Goal: Task Accomplishment & Management: Manage account settings

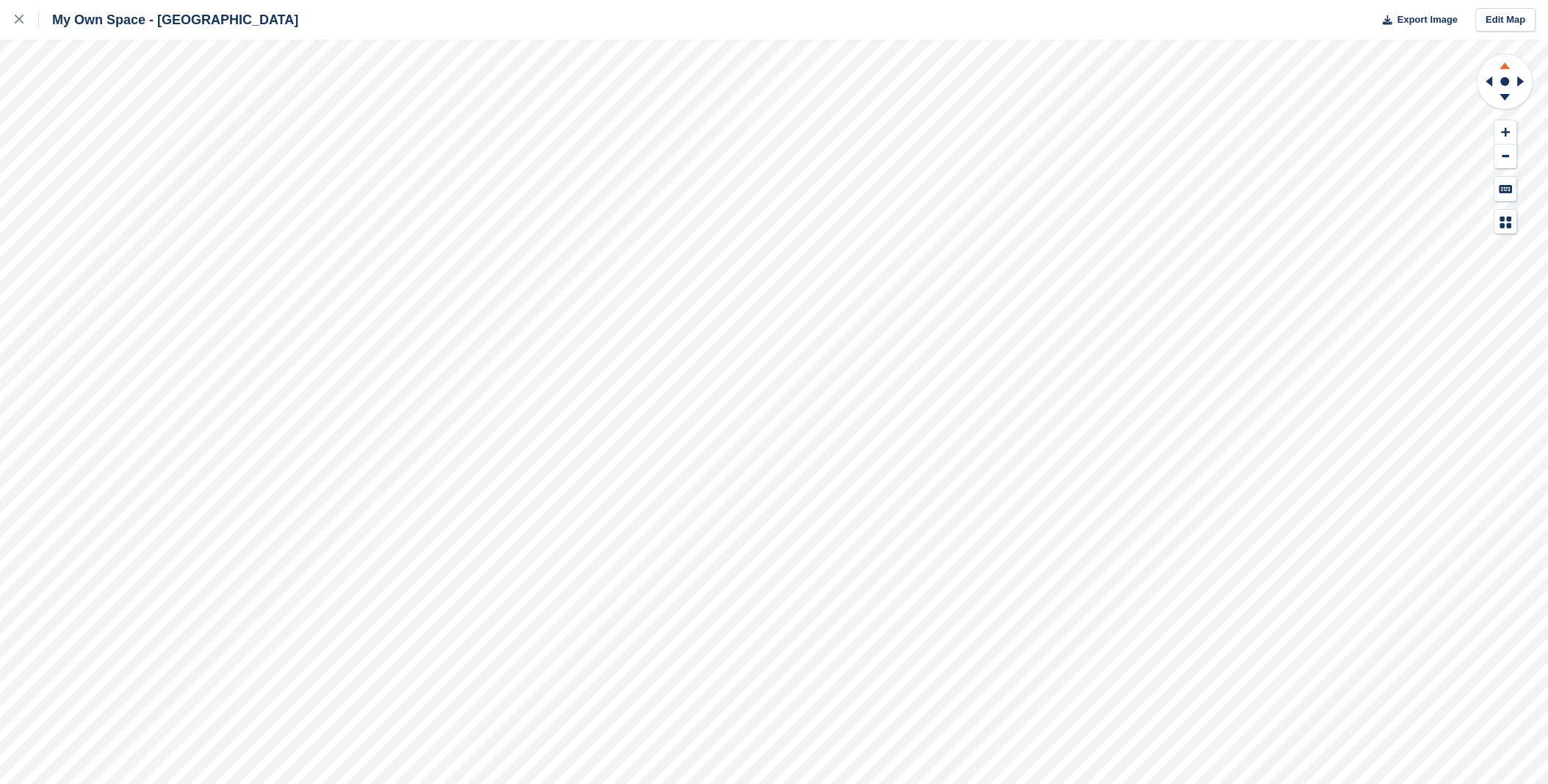
click at [1499, 65] on icon at bounding box center [1505, 63] width 39 height 18
click at [1507, 97] on icon at bounding box center [1505, 97] width 11 height 7
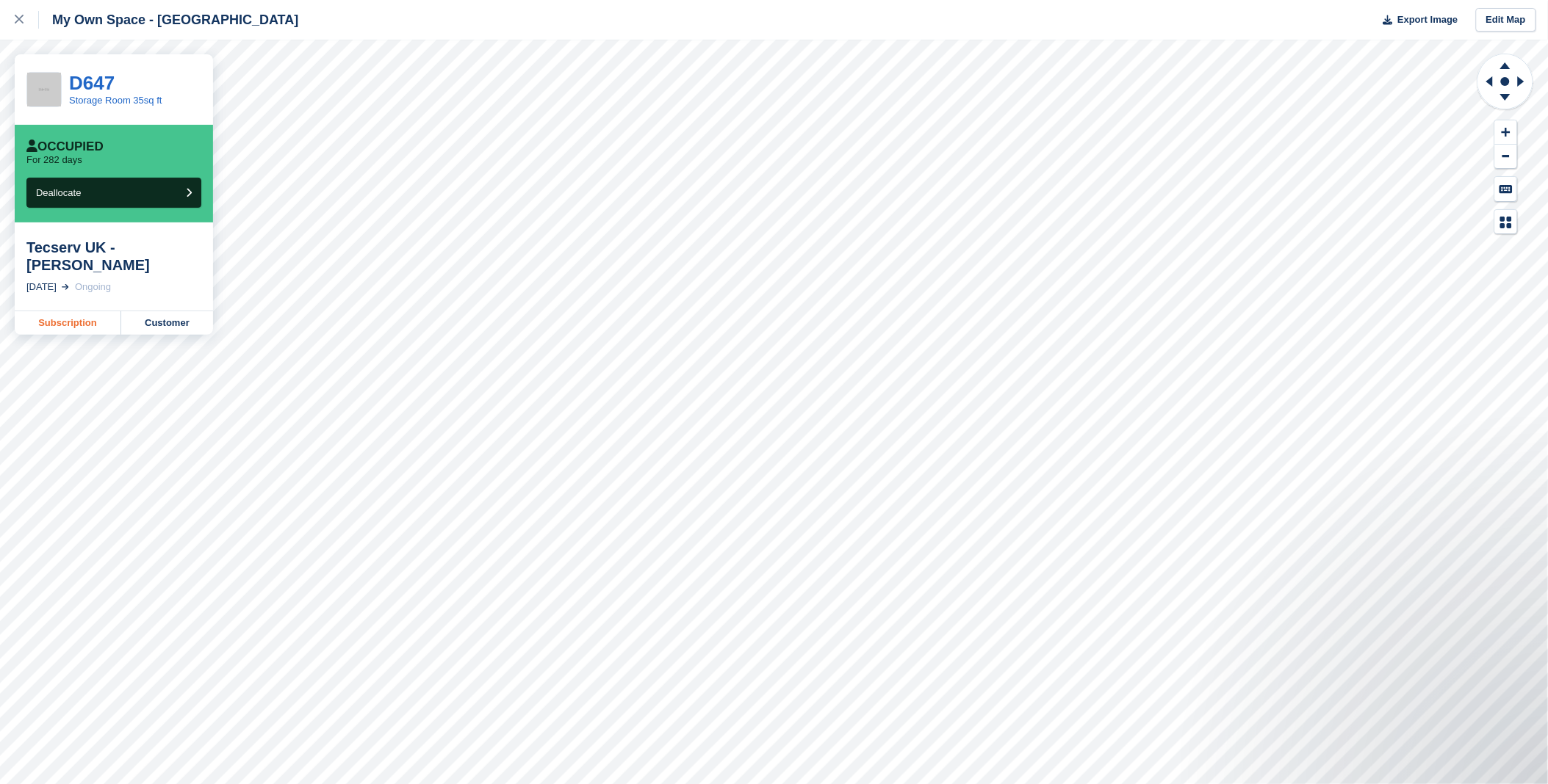
click at [71, 311] on link "Subscription" at bounding box center [68, 323] width 107 height 24
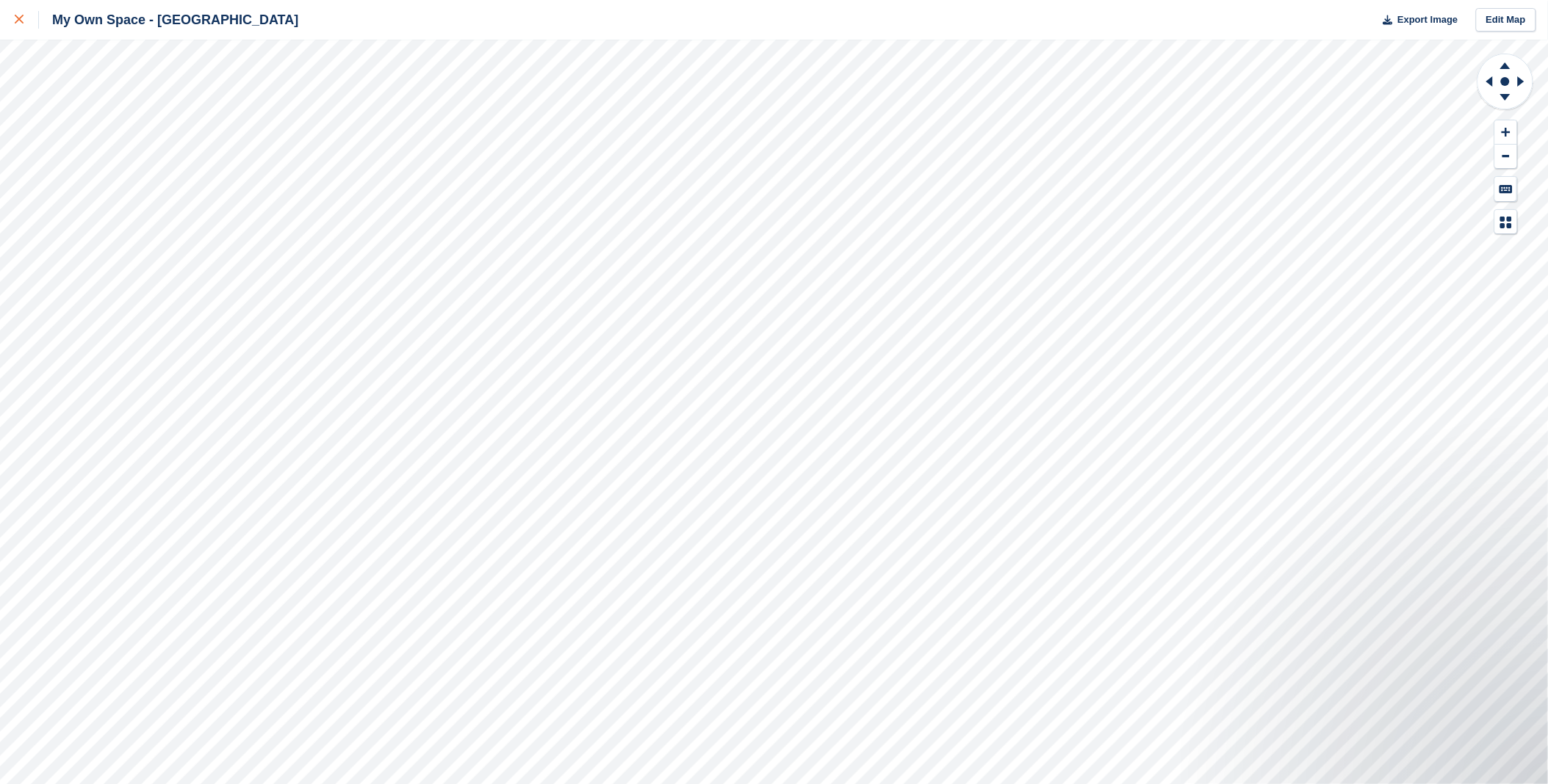
click at [19, 20] on icon at bounding box center [19, 19] width 9 height 9
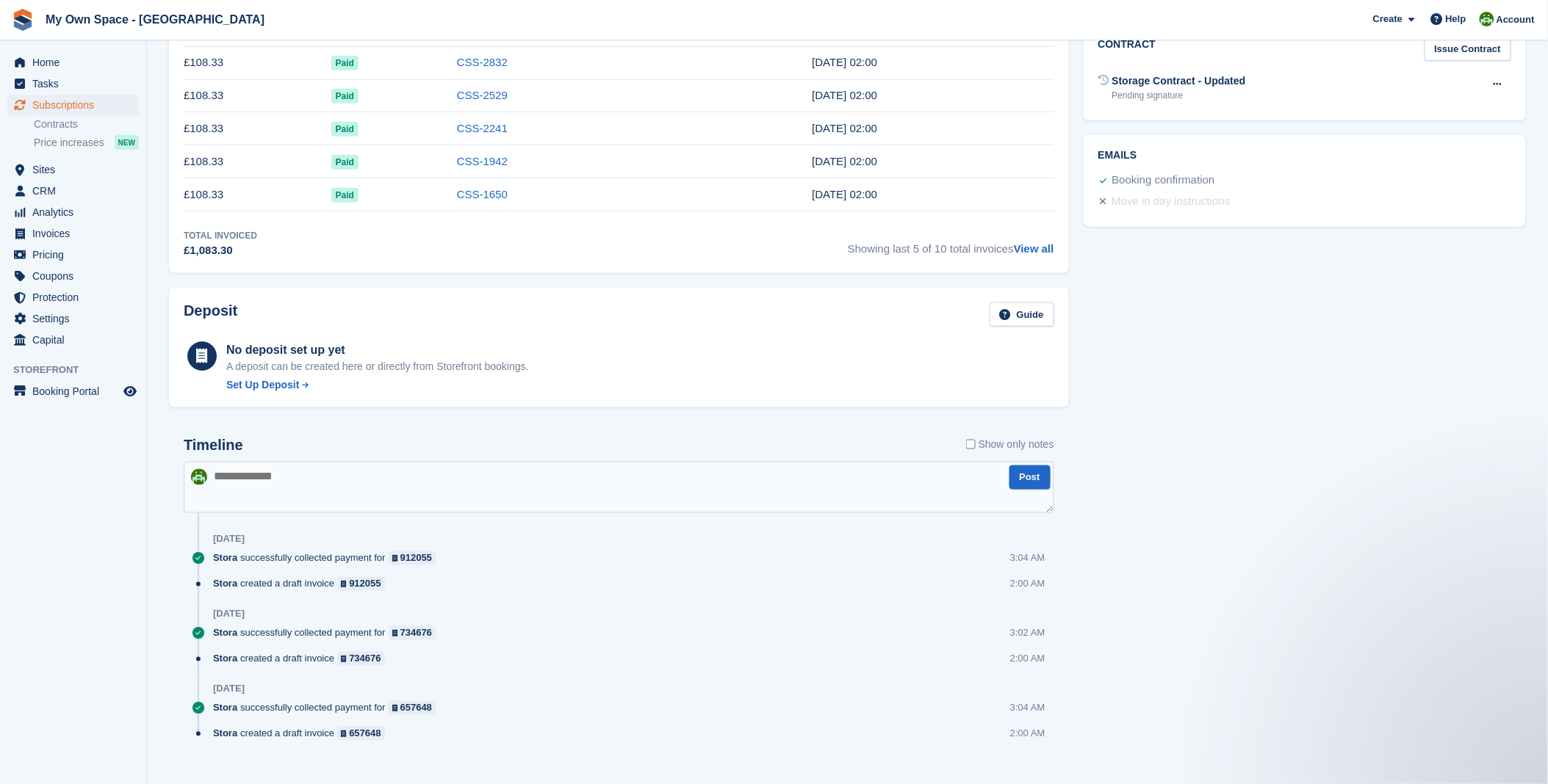
scroll to position [540, 0]
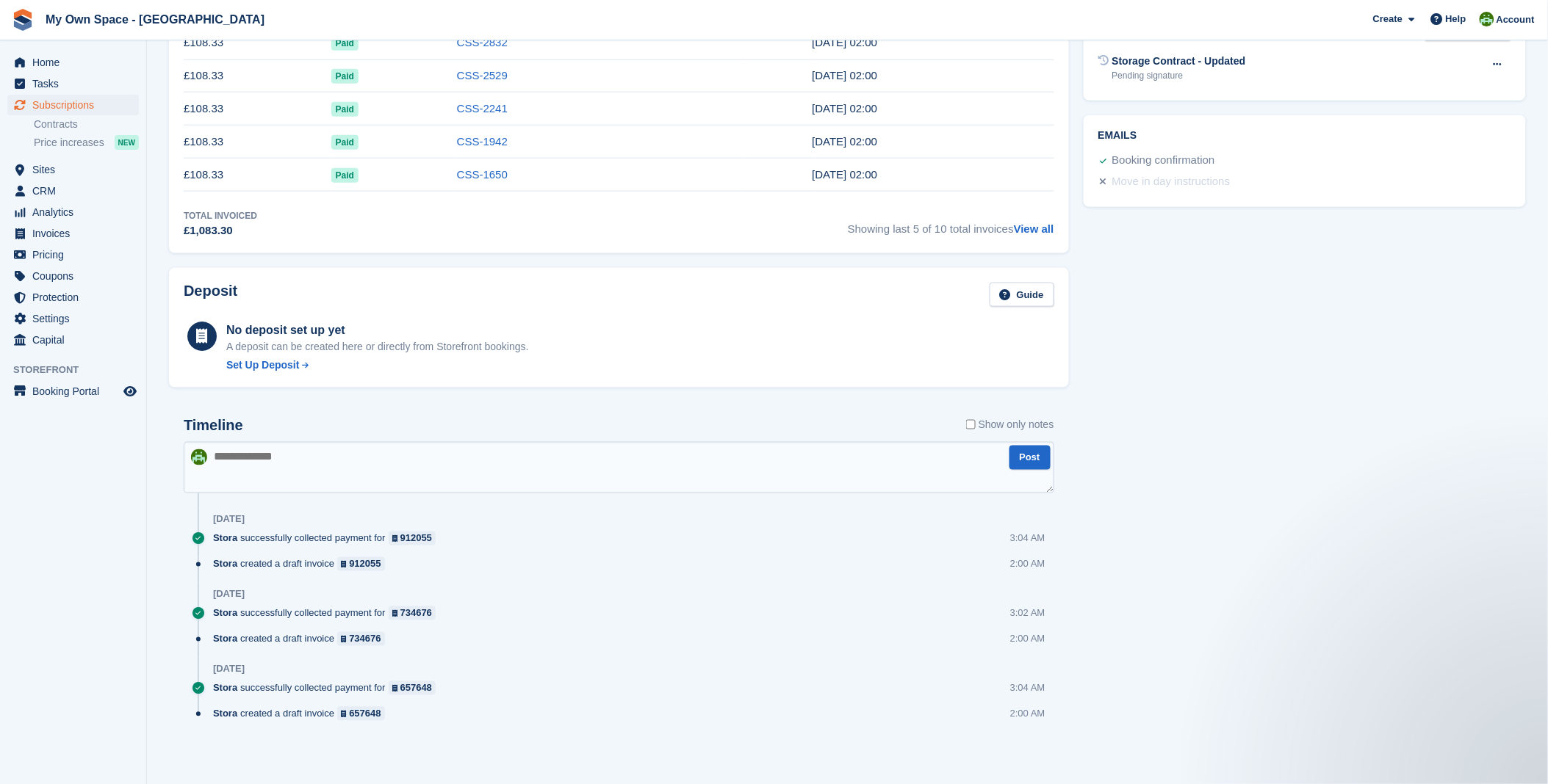
click at [248, 460] on textarea at bounding box center [619, 468] width 870 height 52
click at [261, 451] on textarea "**********" at bounding box center [619, 468] width 870 height 52
type textarea "**********"
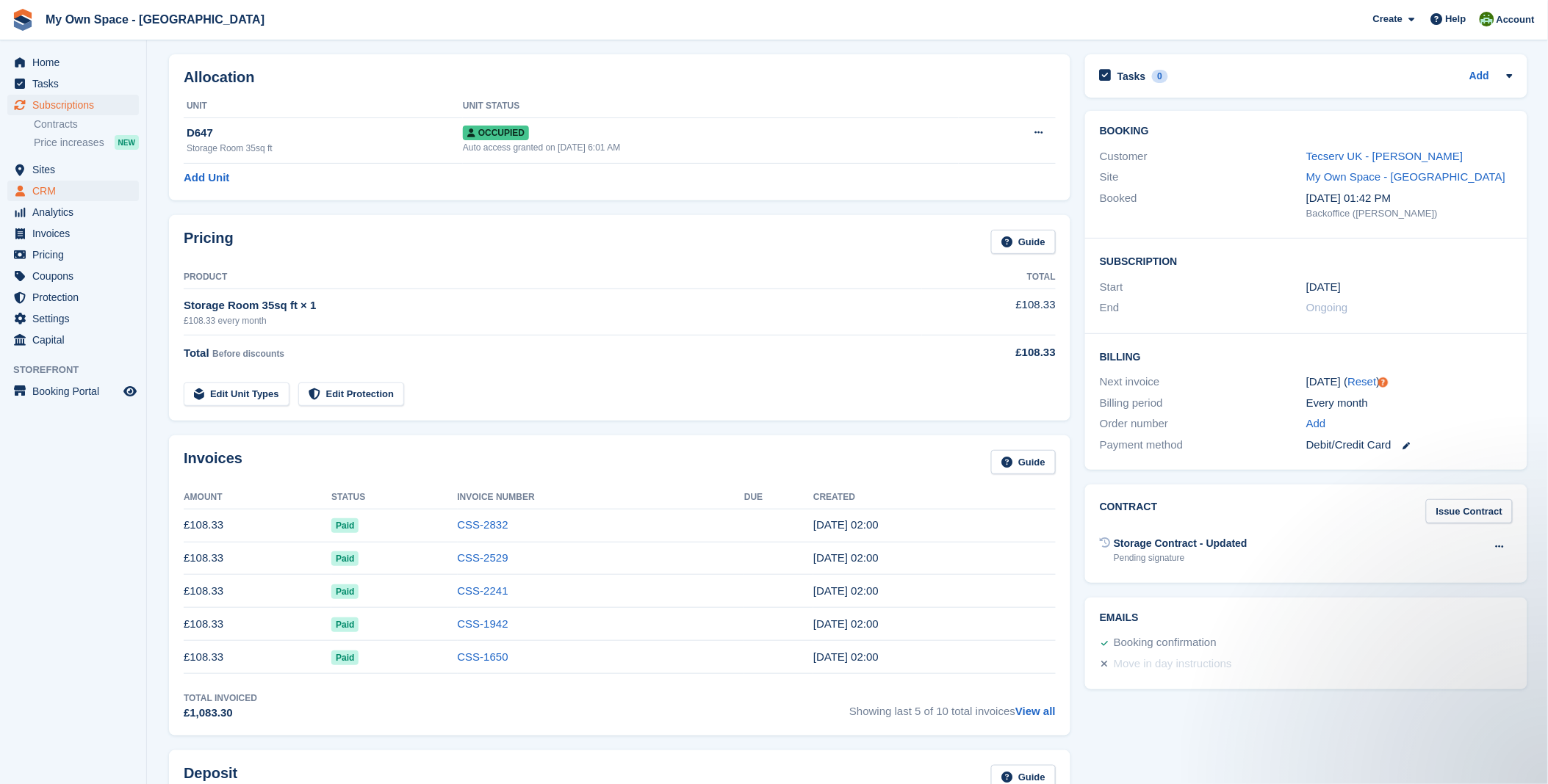
scroll to position [0, 0]
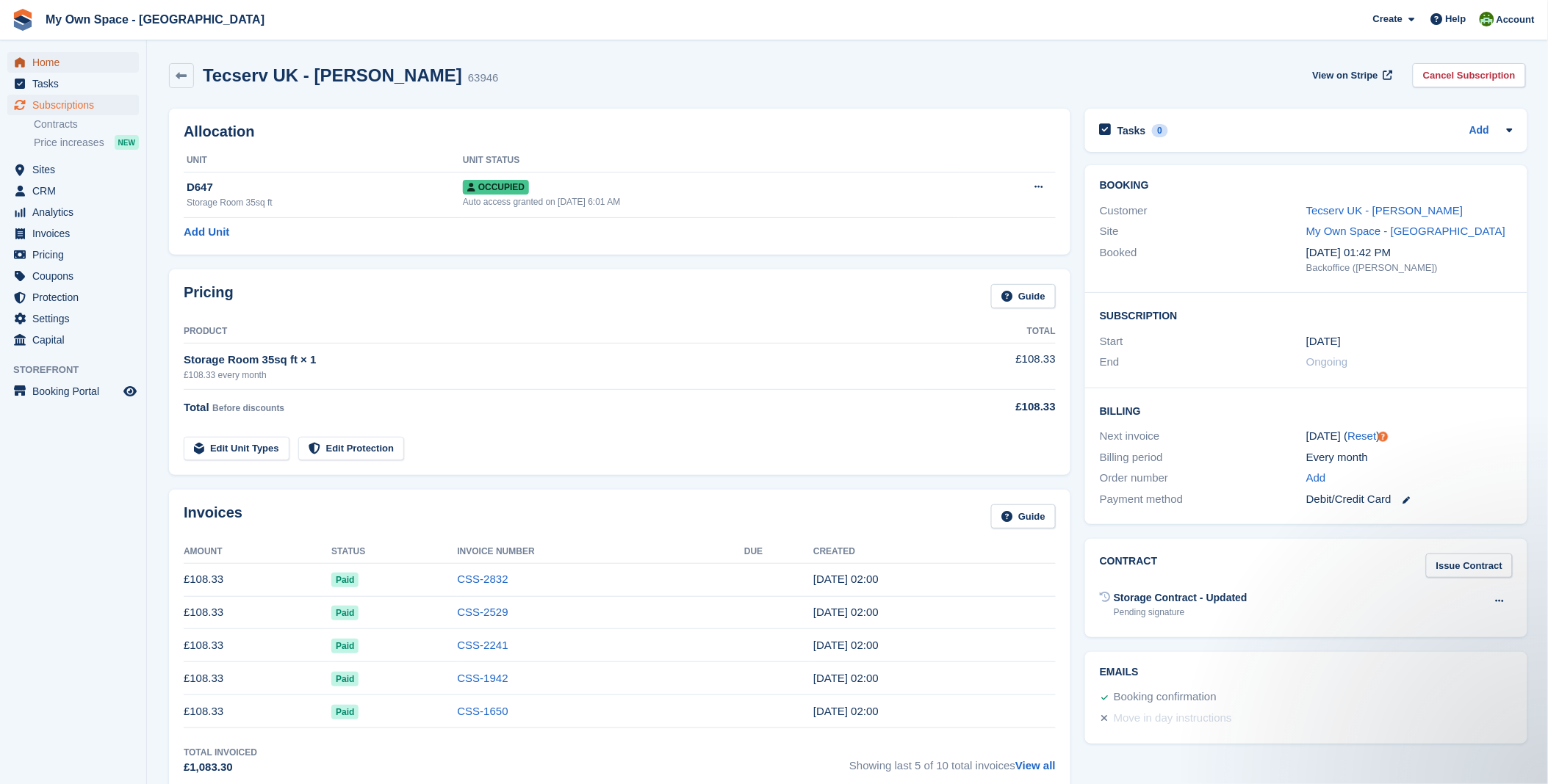
click at [57, 65] on span "Home" at bounding box center [76, 62] width 89 height 20
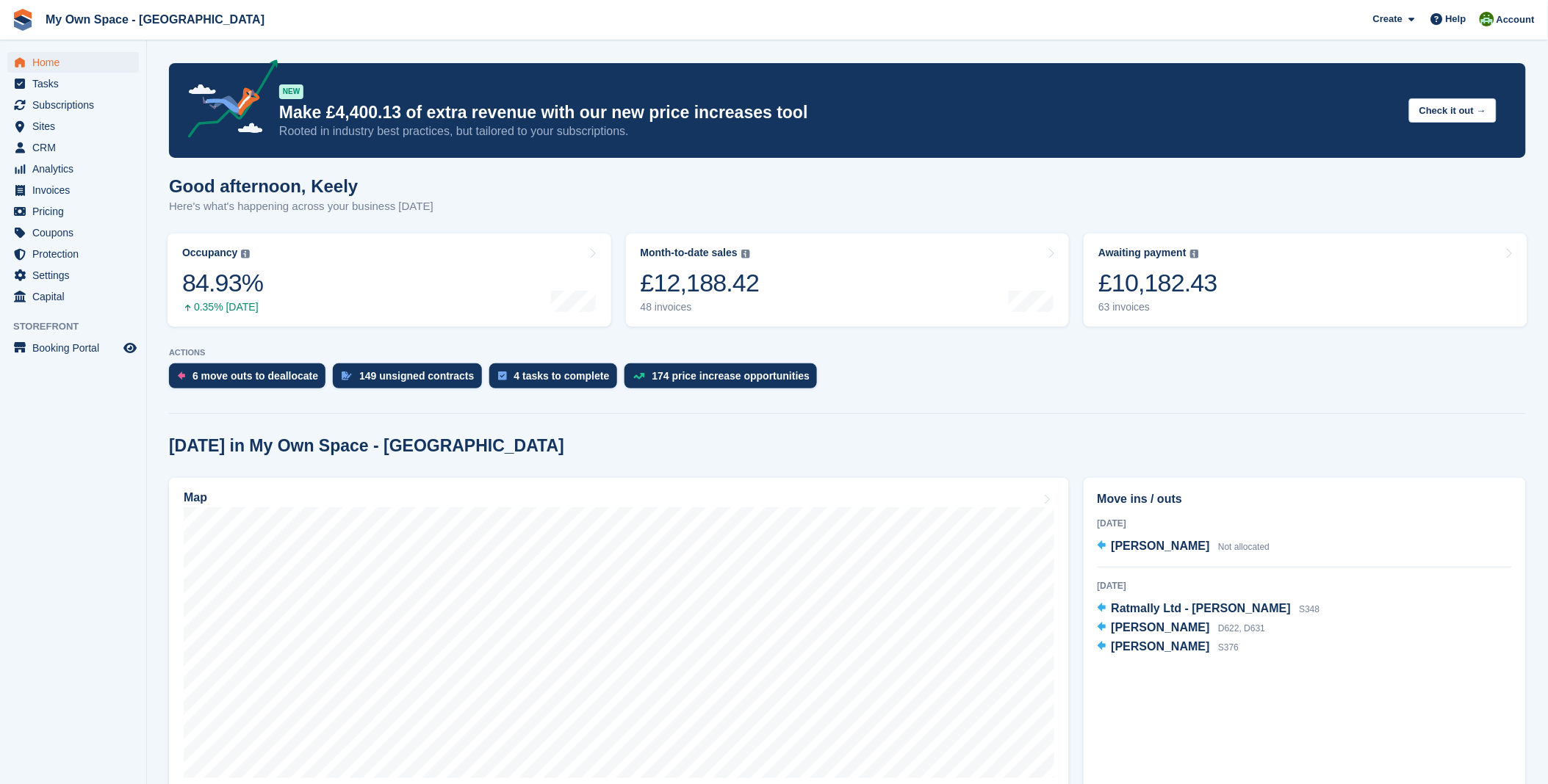
scroll to position [163, 0]
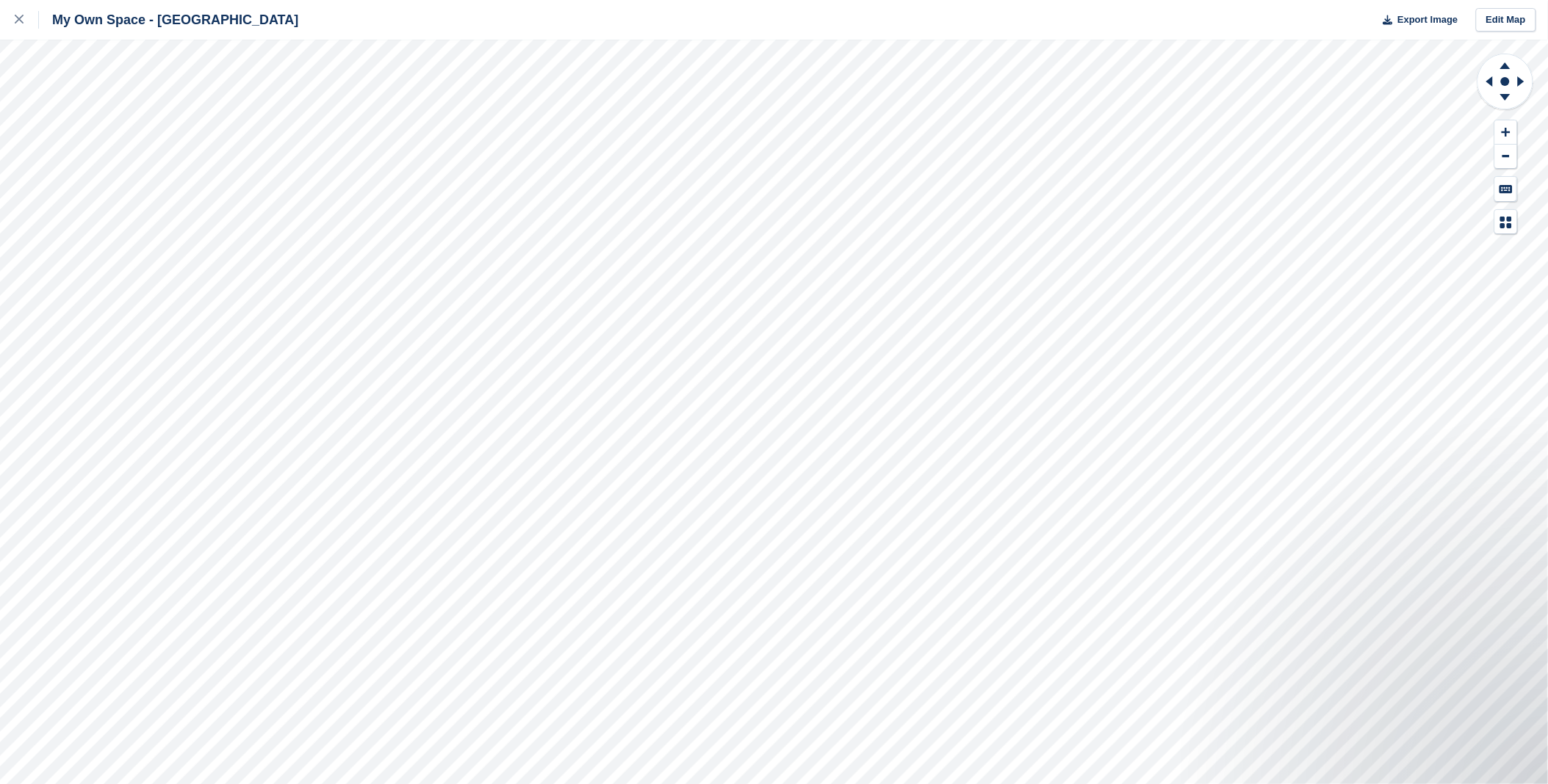
click at [166, 188] on div "My Own Space - [GEOGRAPHIC_DATA] Export Image Edit Map" at bounding box center [774, 392] width 1548 height 784
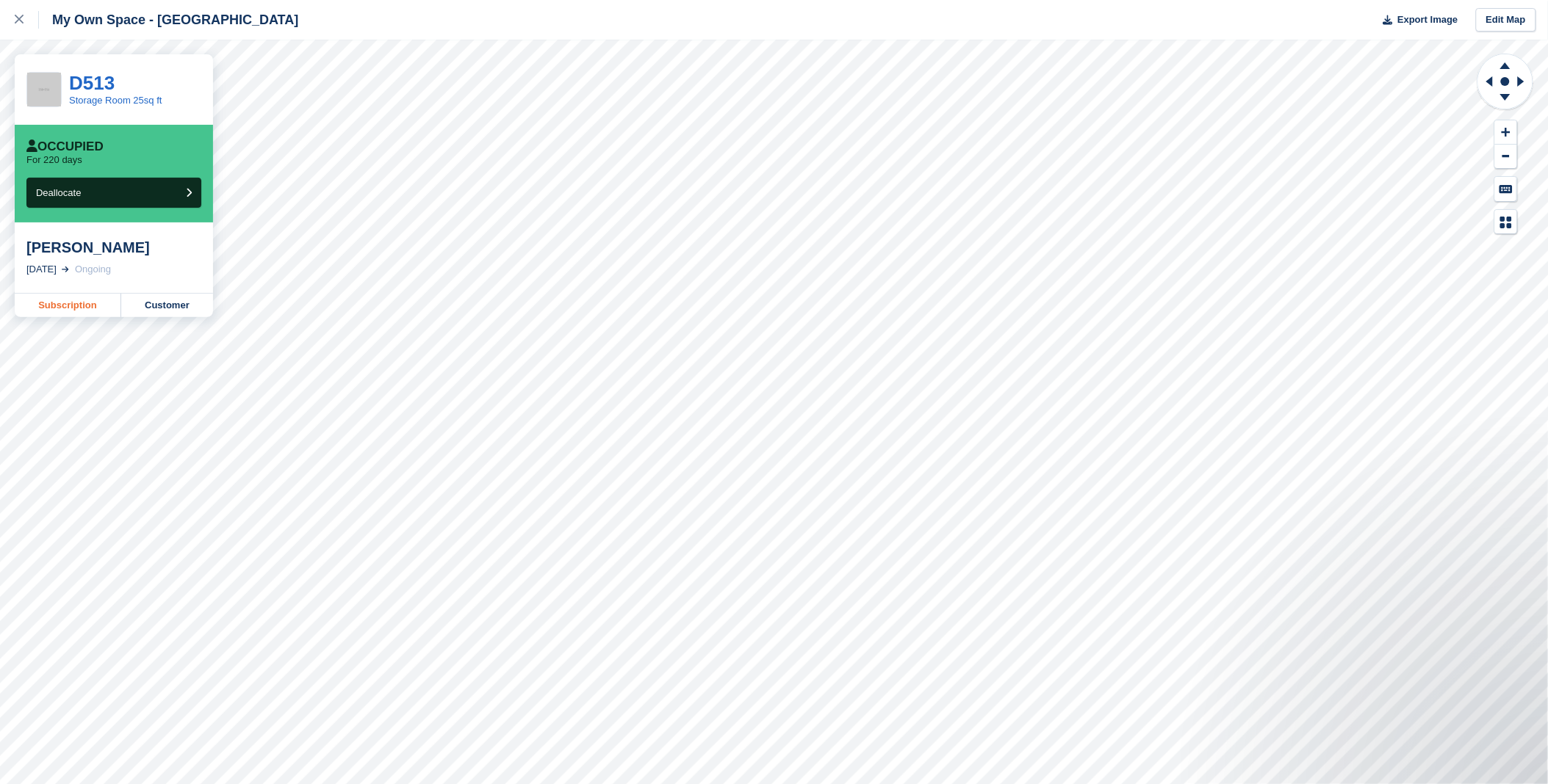
click at [69, 314] on link "Subscription" at bounding box center [68, 306] width 107 height 24
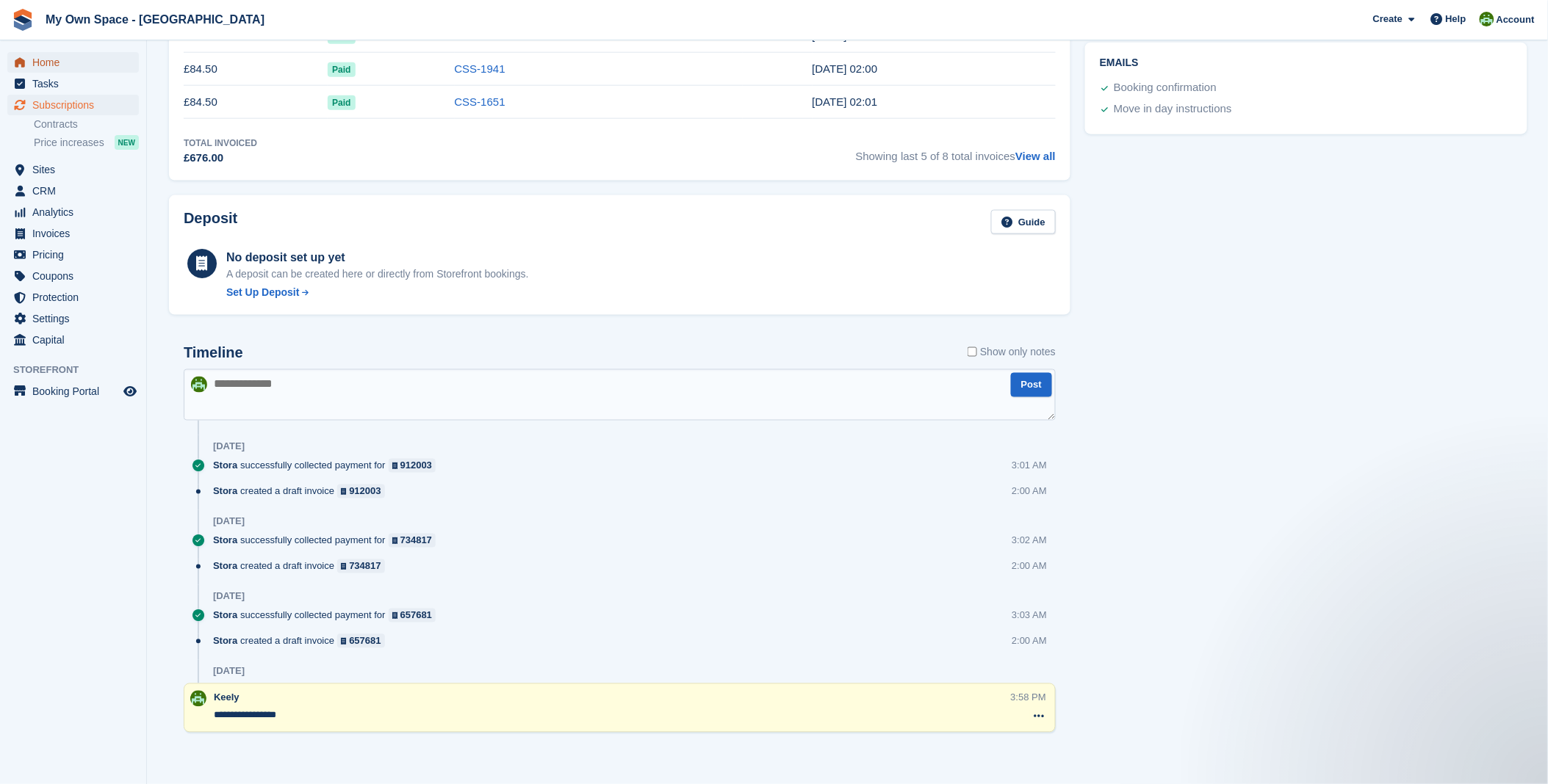
click at [35, 60] on span "Home" at bounding box center [76, 62] width 89 height 20
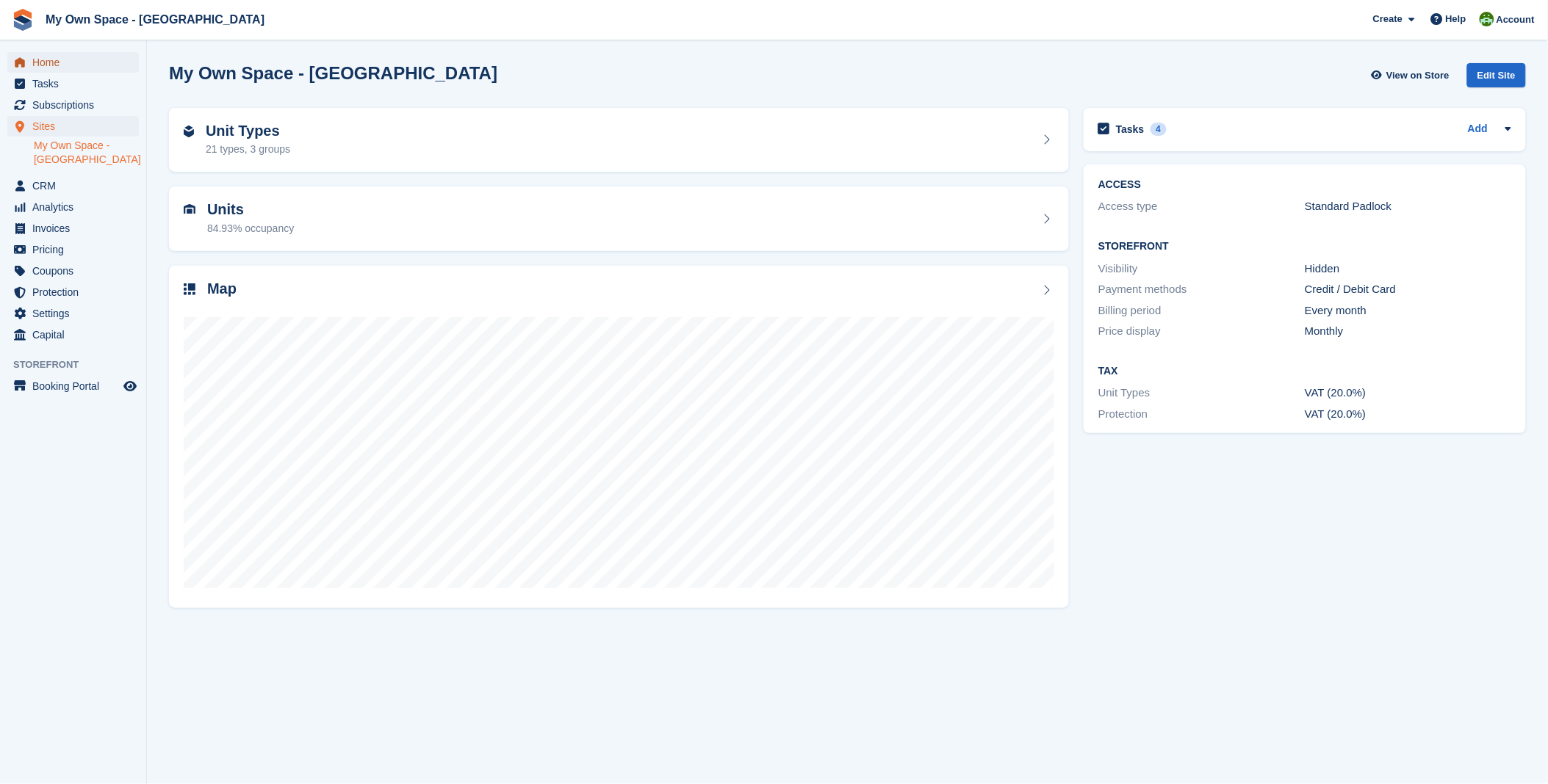
click at [41, 64] on span "Home" at bounding box center [76, 62] width 89 height 20
